Goal: Browse casually: Explore the website without a specific task or goal

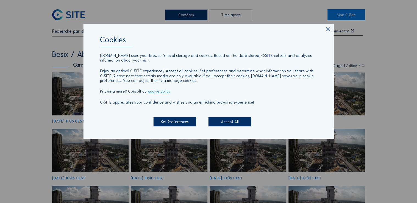
click at [192, 14] on div "Cookies [DOMAIN_NAME] uses your browser's local storage and cookies. Based on t…" at bounding box center [208, 101] width 417 height 203
drag, startPoint x: 327, startPoint y: 30, endPoint x: 262, endPoint y: 27, distance: 66.0
click at [326, 30] on icon at bounding box center [327, 29] width 7 height 7
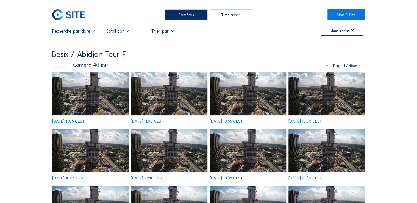
click at [196, 13] on div "Caméras" at bounding box center [186, 14] width 43 height 11
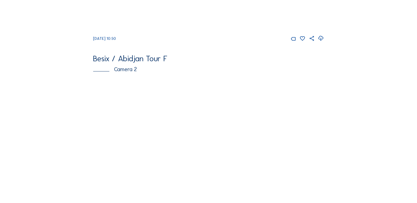
scroll to position [185, 0]
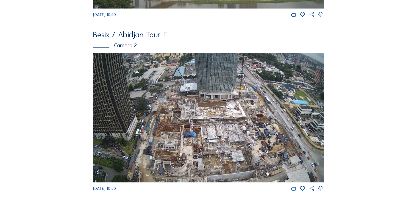
click at [245, 108] on img at bounding box center [208, 118] width 230 height 130
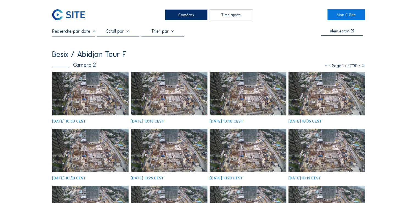
click at [107, 89] on img at bounding box center [90, 93] width 77 height 43
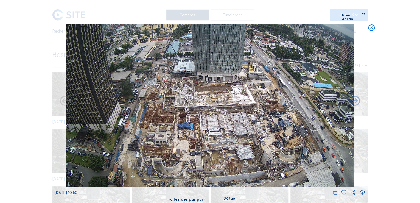
click at [269, 84] on img at bounding box center [210, 105] width 289 height 162
click at [363, 15] on icon at bounding box center [364, 17] width 4 height 8
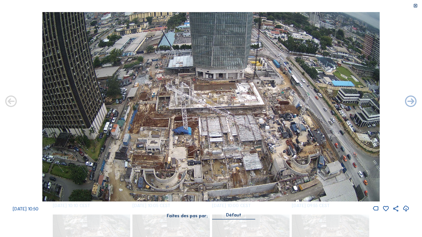
click at [282, 79] on img at bounding box center [211, 107] width 338 height 190
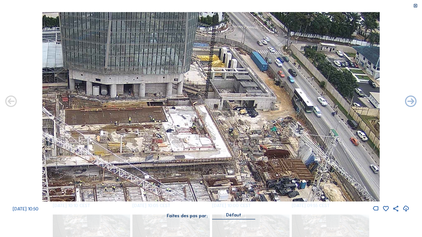
drag, startPoint x: 288, startPoint y: 62, endPoint x: 279, endPoint y: 112, distance: 50.6
click at [279, 112] on img at bounding box center [211, 107] width 338 height 190
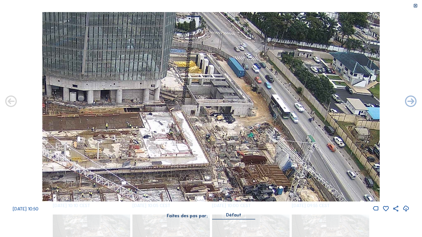
drag, startPoint x: 286, startPoint y: 95, endPoint x: 263, endPoint y: 101, distance: 23.9
click at [263, 101] on img at bounding box center [211, 107] width 338 height 190
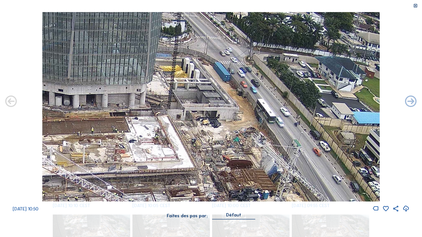
drag, startPoint x: 260, startPoint y: 110, endPoint x: 246, endPoint y: 114, distance: 14.9
click at [246, 114] on img at bounding box center [211, 107] width 338 height 190
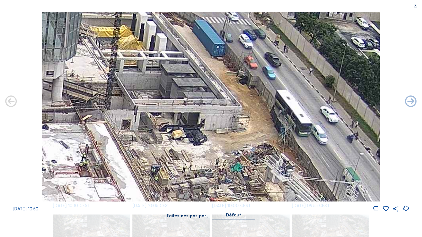
drag, startPoint x: 244, startPoint y: 113, endPoint x: 249, endPoint y: 113, distance: 4.7
click at [249, 113] on img at bounding box center [211, 107] width 338 height 190
click at [256, 143] on img at bounding box center [211, 107] width 338 height 190
click at [415, 4] on icon at bounding box center [415, 6] width 5 height 5
